Goal: Task Accomplishment & Management: Complete application form

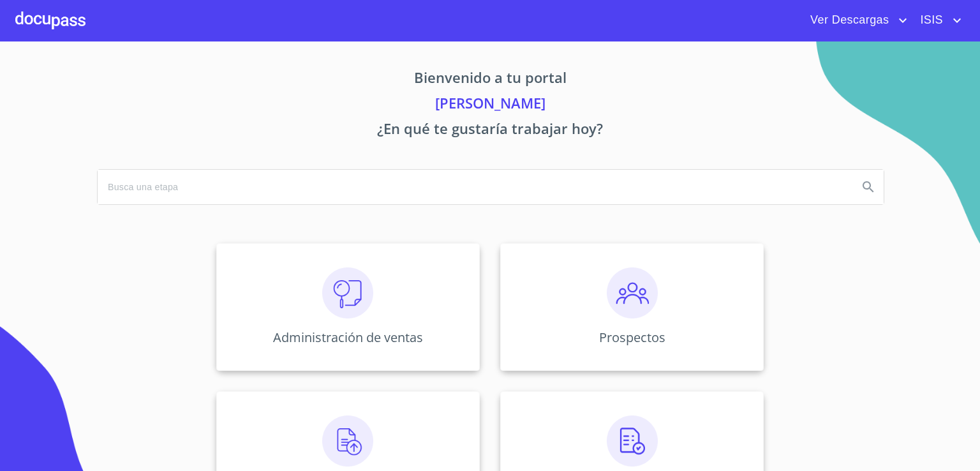
click at [947, 24] on span "ISIS" at bounding box center [930, 20] width 39 height 20
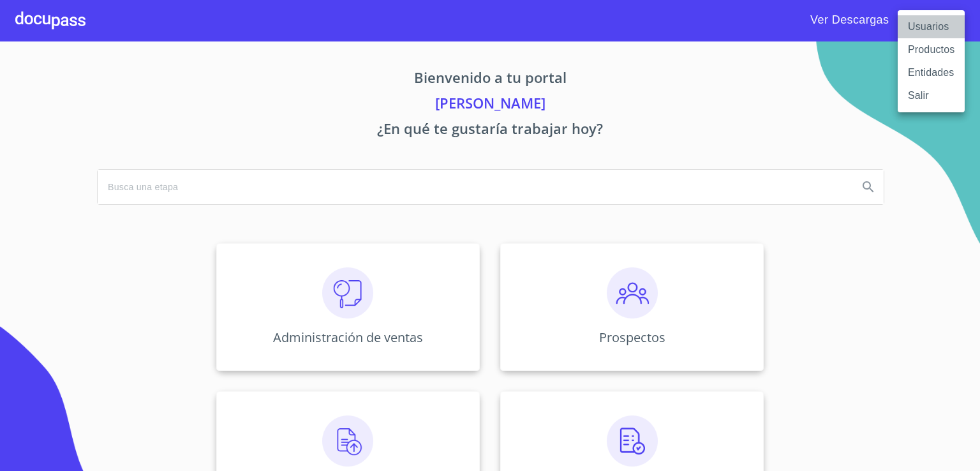
click at [944, 24] on li "Usuarios" at bounding box center [931, 26] width 67 height 23
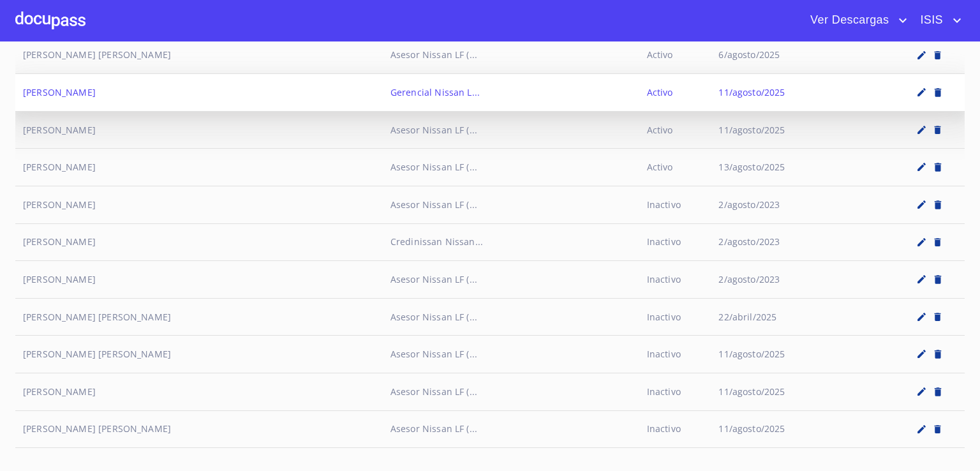
scroll to position [5953, 0]
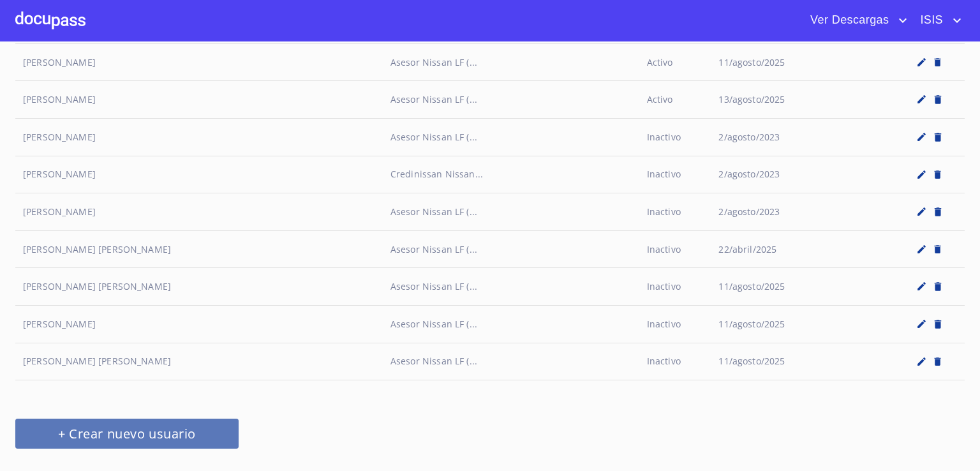
click at [189, 422] on span "+ Crear nuevo usuario" at bounding box center [127, 433] width 193 height 22
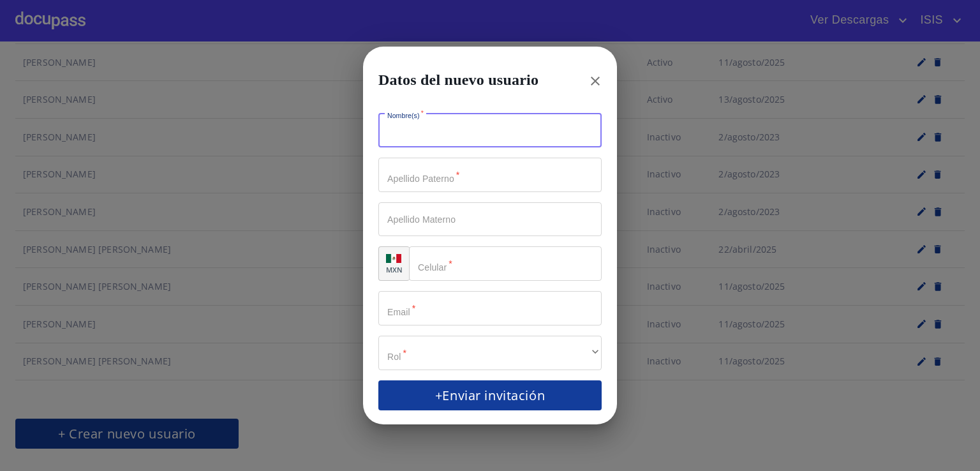
click at [436, 134] on input "Nombre(s)   *" at bounding box center [489, 131] width 223 height 34
paste input "[PERSON_NAME]"
drag, startPoint x: 426, startPoint y: 134, endPoint x: 394, endPoint y: 134, distance: 32.5
click at [392, 134] on input "[PERSON_NAME]" at bounding box center [467, 131] width 179 height 34
type input "[PERSON_NAME]"
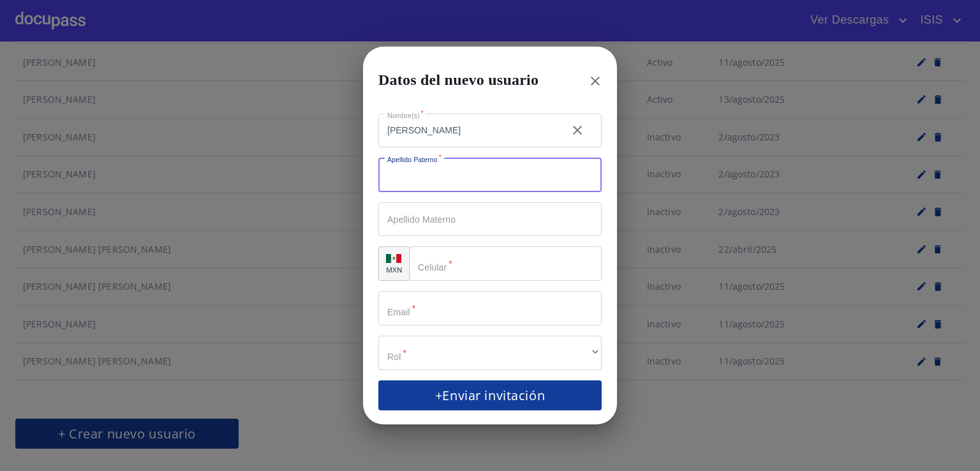
click at [437, 185] on input "Nombre(s)   *" at bounding box center [489, 175] width 223 height 34
type input "[PERSON_NAME]"
click at [499, 130] on input "[PERSON_NAME]" at bounding box center [467, 131] width 179 height 34
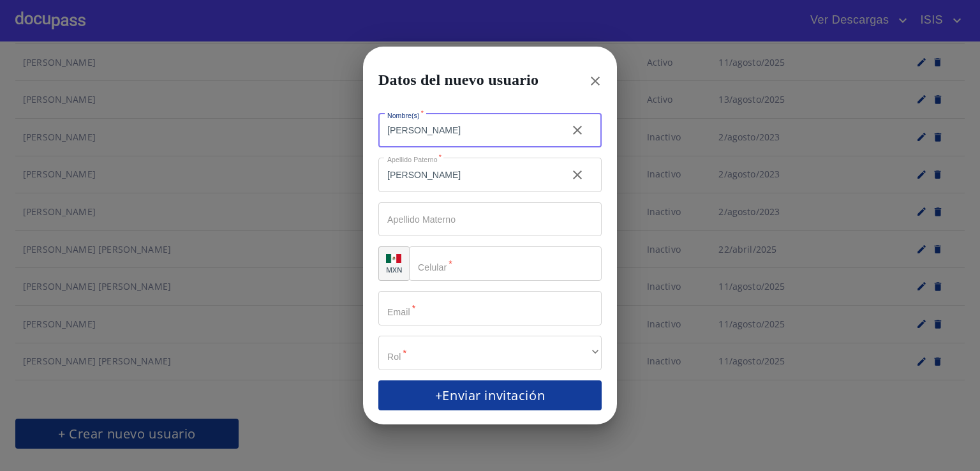
drag, startPoint x: 505, startPoint y: 130, endPoint x: 443, endPoint y: 135, distance: 62.1
click at [443, 135] on input "[PERSON_NAME]" at bounding box center [467, 131] width 179 height 34
type input "ALEJANDRA"
click at [441, 315] on input "Nombre(s)   *" at bounding box center [489, 308] width 223 height 34
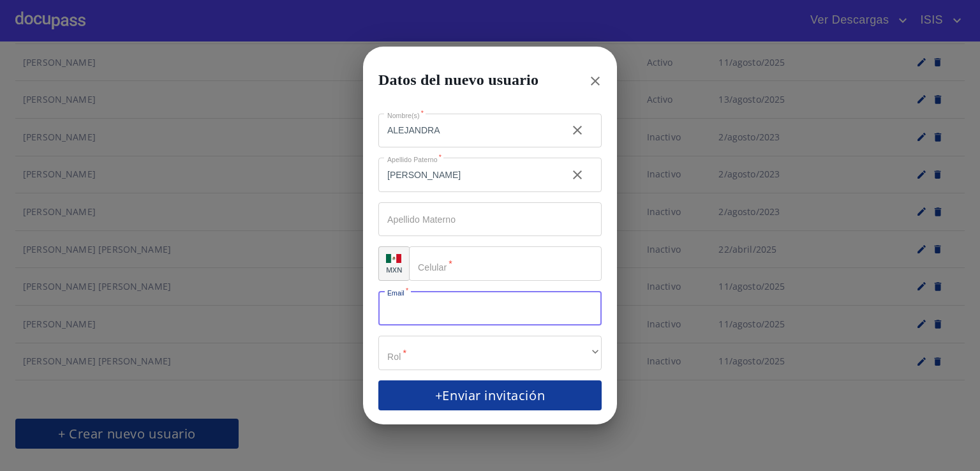
paste input "[PERSON_NAME][EMAIL_ADDRESS][PERSON_NAME][DOMAIN_NAME]"
type input "[PERSON_NAME][EMAIL_ADDRESS][PERSON_NAME][DOMAIN_NAME]"
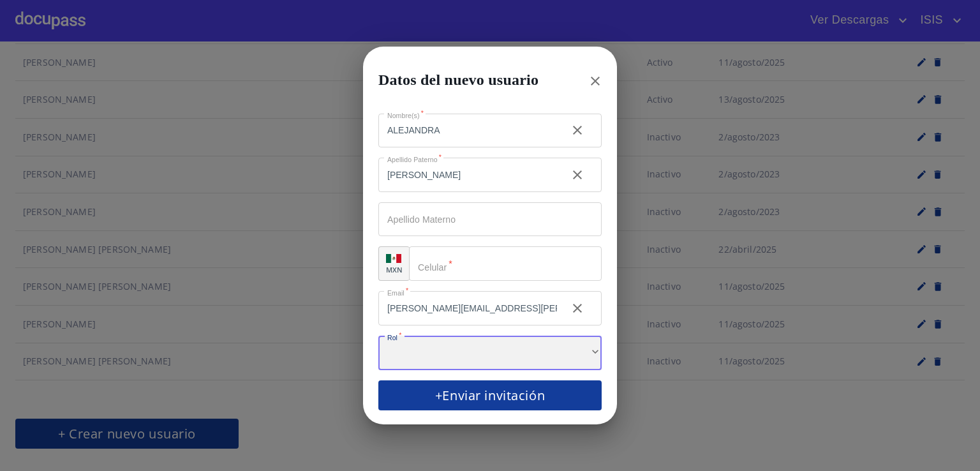
click at [466, 359] on div "​" at bounding box center [489, 353] width 223 height 34
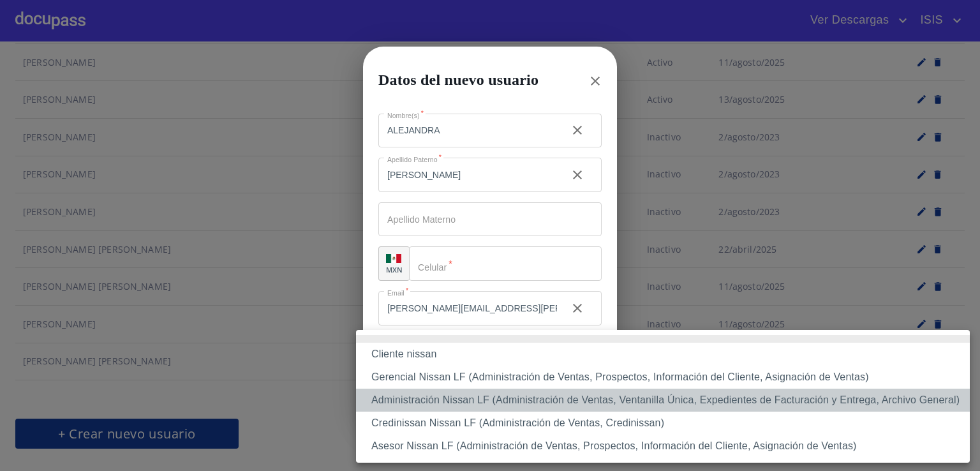
click at [473, 406] on li "Administración Nissan LF (Administración de Ventas, Ventanilla Única, Expedient…" at bounding box center [663, 400] width 614 height 23
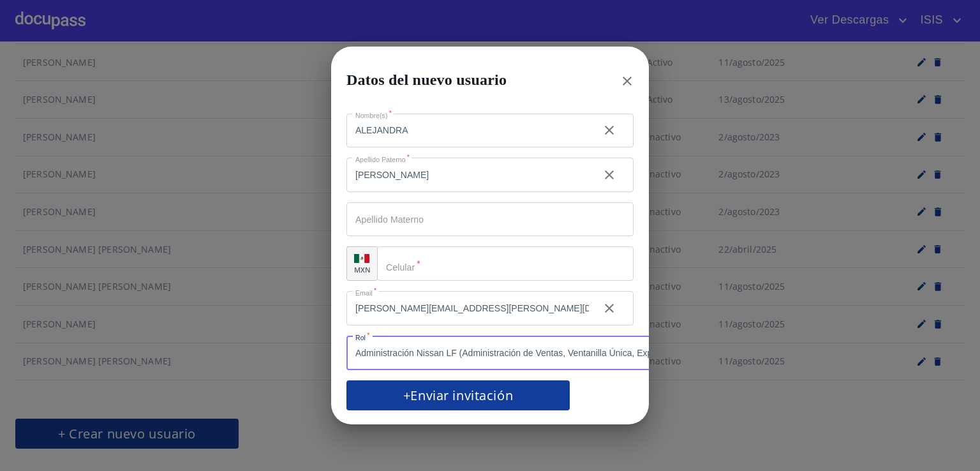
click at [428, 258] on input "Nombre(s)   *" at bounding box center [505, 263] width 257 height 34
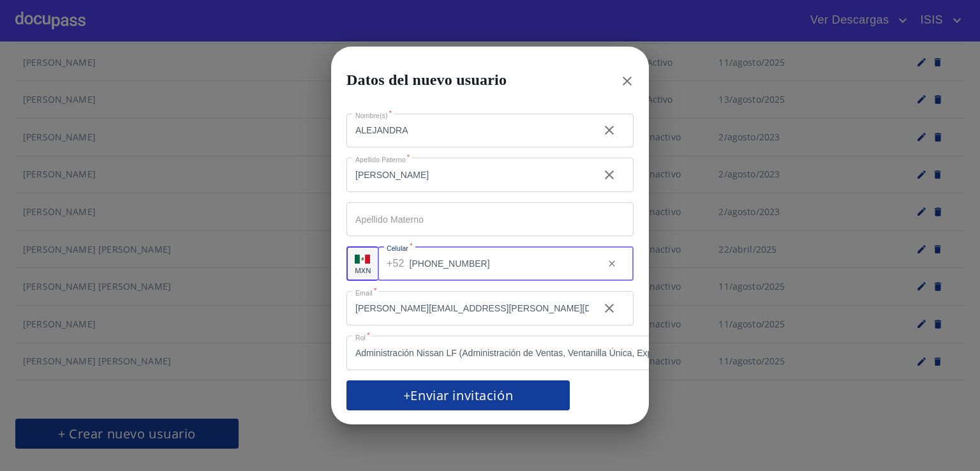
type input "[PHONE_NUMBER]"
click at [455, 392] on span "+Enviar invitación" at bounding box center [458, 395] width 193 height 22
